Goal: Information Seeking & Learning: Learn about a topic

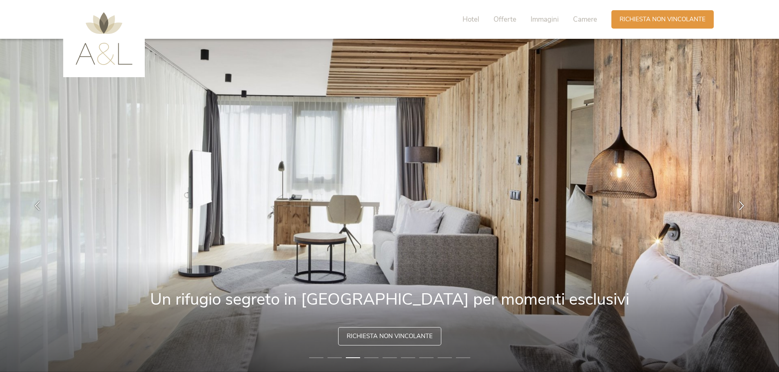
click at [119, 53] on img at bounding box center [103, 38] width 57 height 53
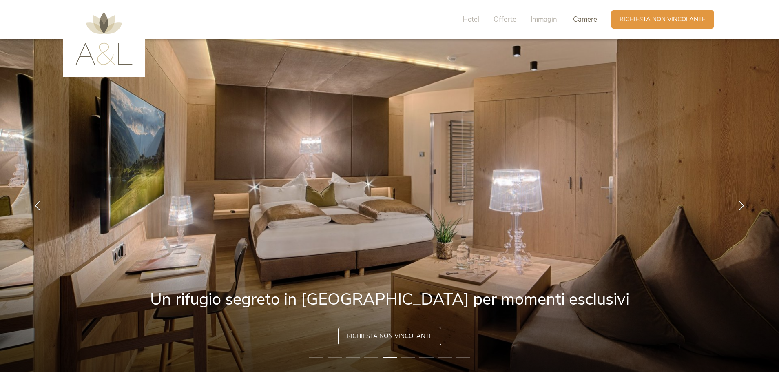
click at [581, 21] on span "Camere" at bounding box center [585, 19] width 24 height 9
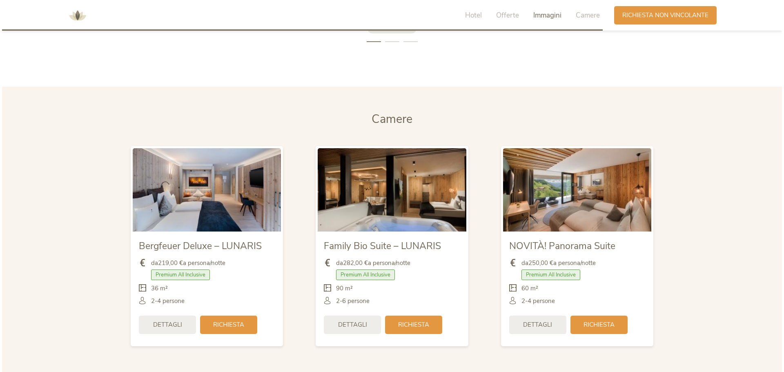
scroll to position [1939, 0]
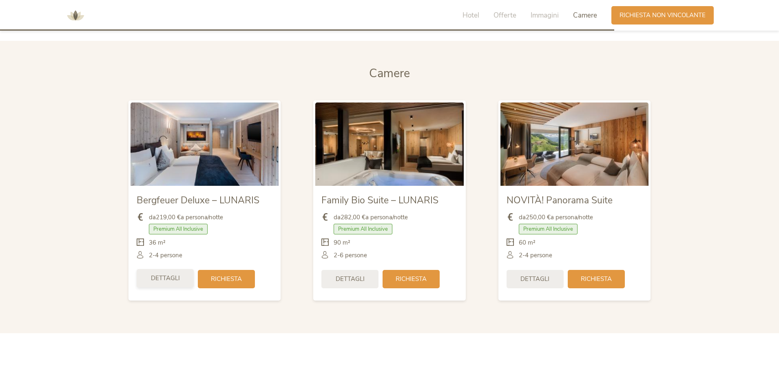
click at [164, 276] on span "Dettagli" at bounding box center [165, 278] width 29 height 9
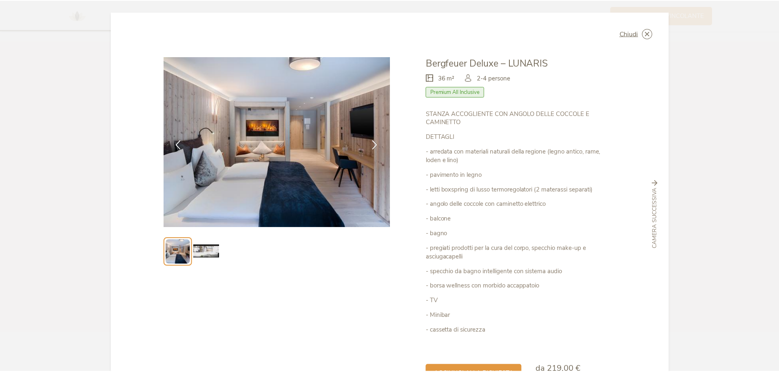
scroll to position [0, 0]
click at [648, 31] on icon at bounding box center [651, 34] width 10 height 10
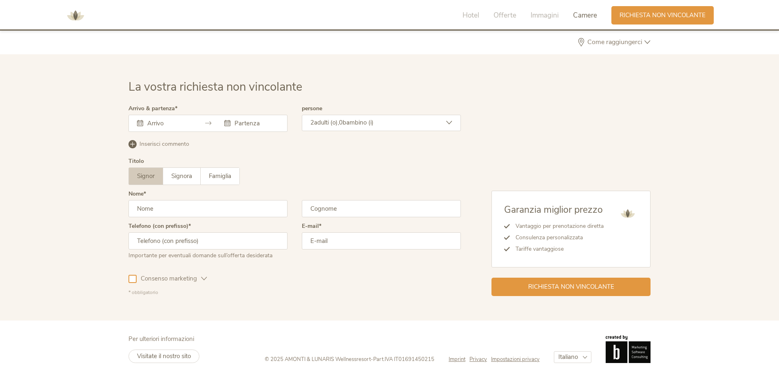
scroll to position [2459, 0]
